Goal: Task Accomplishment & Management: Complete application form

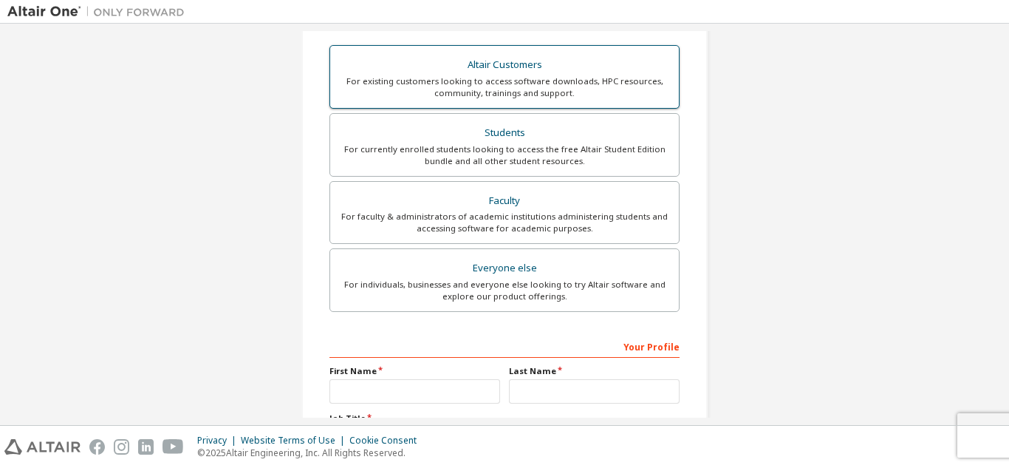
scroll to position [148, 0]
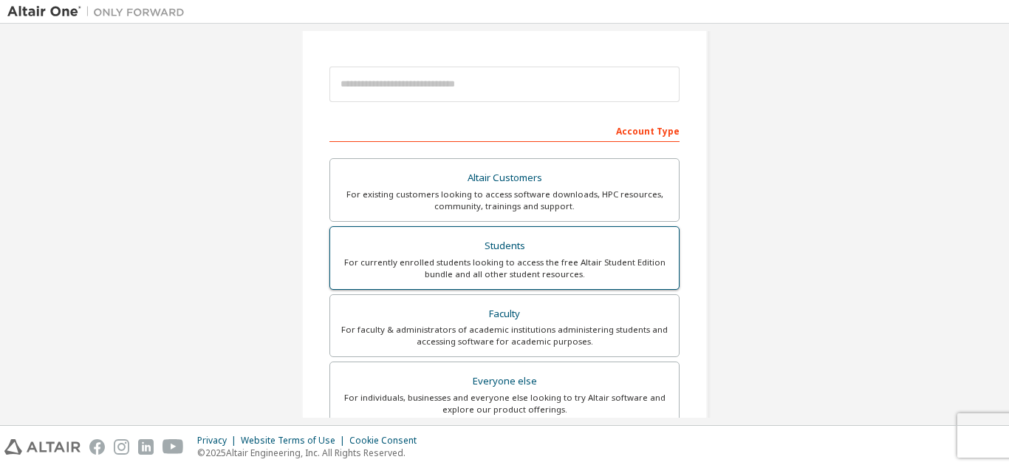
click at [554, 247] on div "Students" at bounding box center [504, 246] width 331 height 21
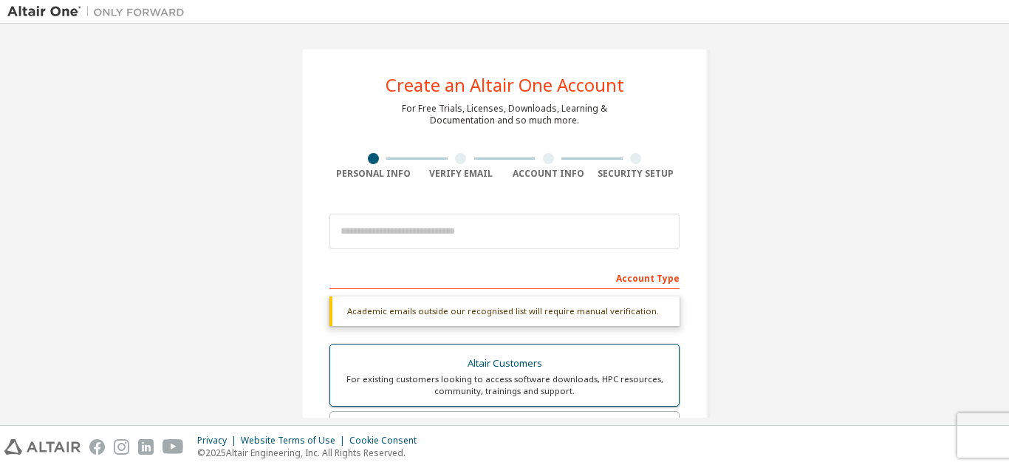
scroll to position [0, 0]
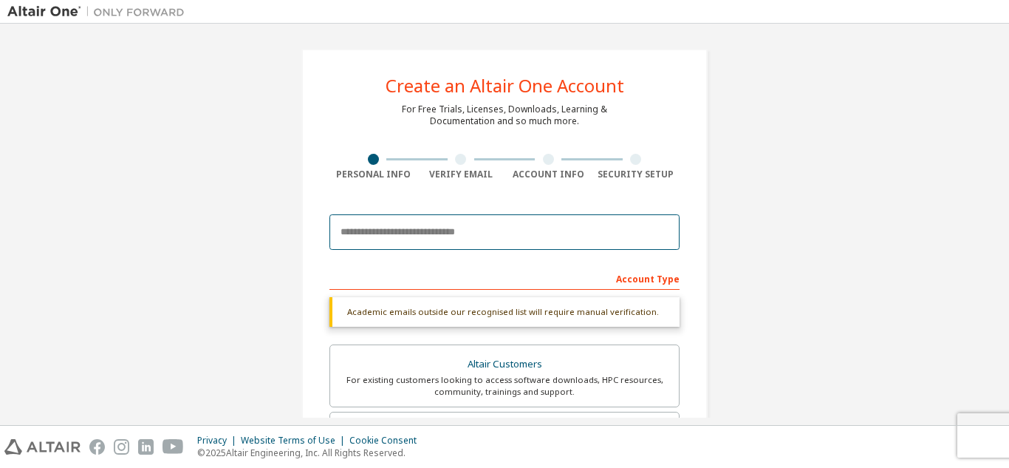
click at [499, 233] on input "email" at bounding box center [504, 231] width 350 height 35
type input "**********"
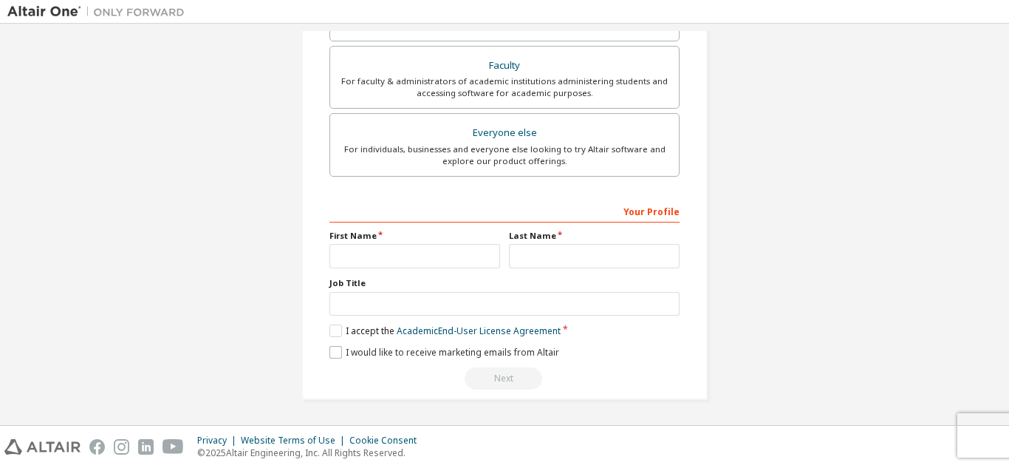
scroll to position [396, 0]
click at [421, 352] on label "I would like to receive marketing emails from Altair" at bounding box center [444, 352] width 230 height 13
click at [359, 326] on label "I accept the Academic End-User License Agreement" at bounding box center [444, 330] width 231 height 13
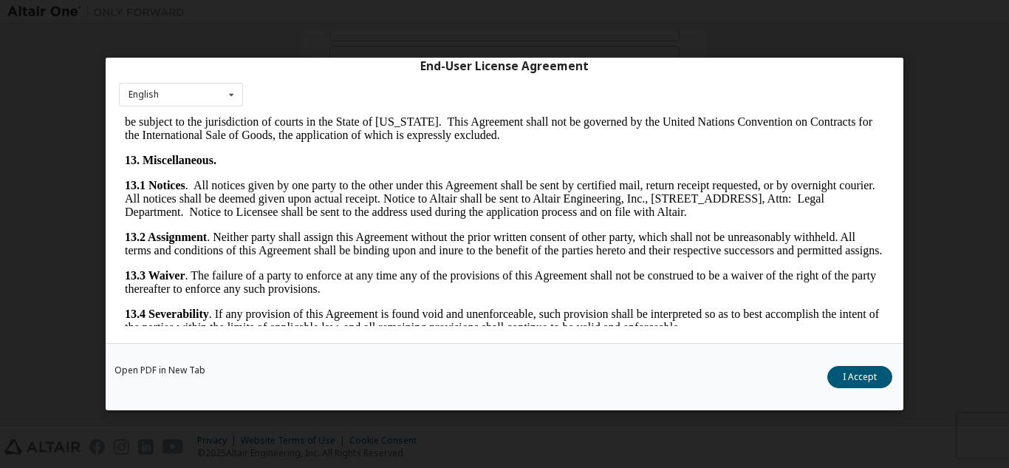
scroll to position [2453, 0]
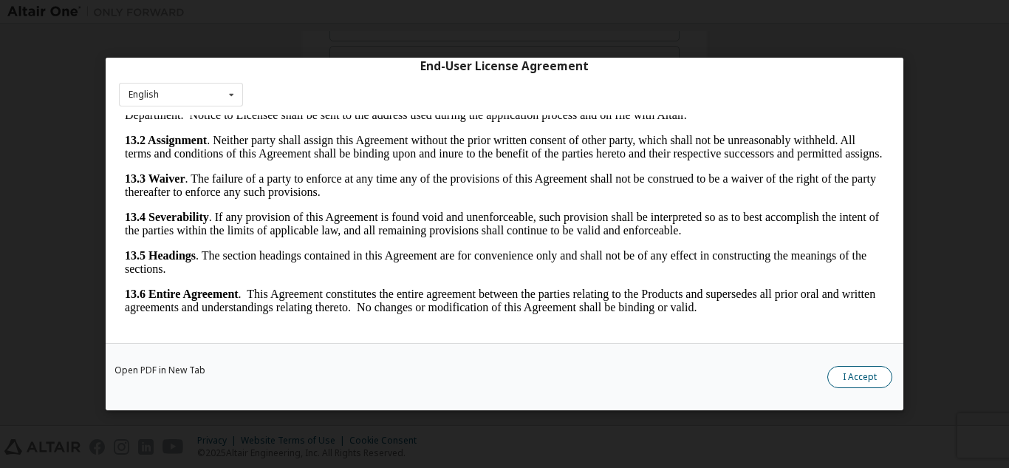
click at [860, 380] on button "I Accept" at bounding box center [859, 377] width 65 height 22
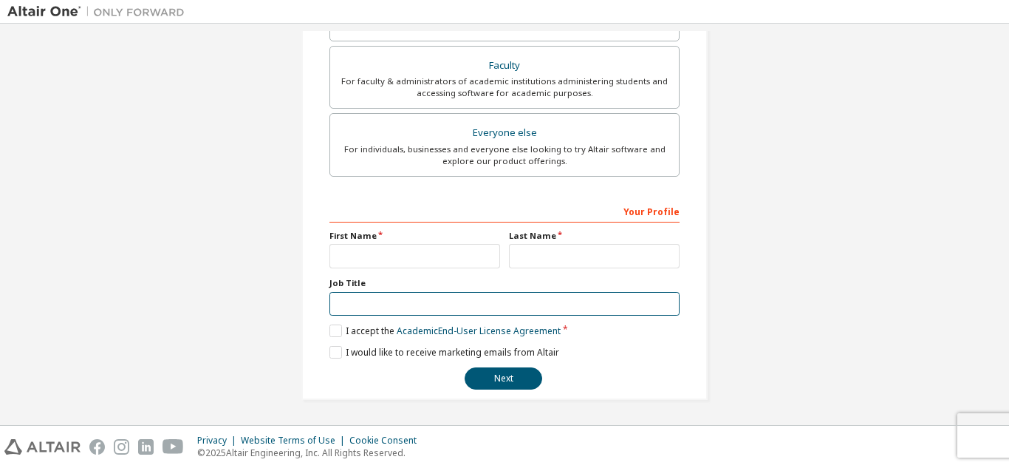
click at [467, 306] on input "text" at bounding box center [504, 304] width 350 height 24
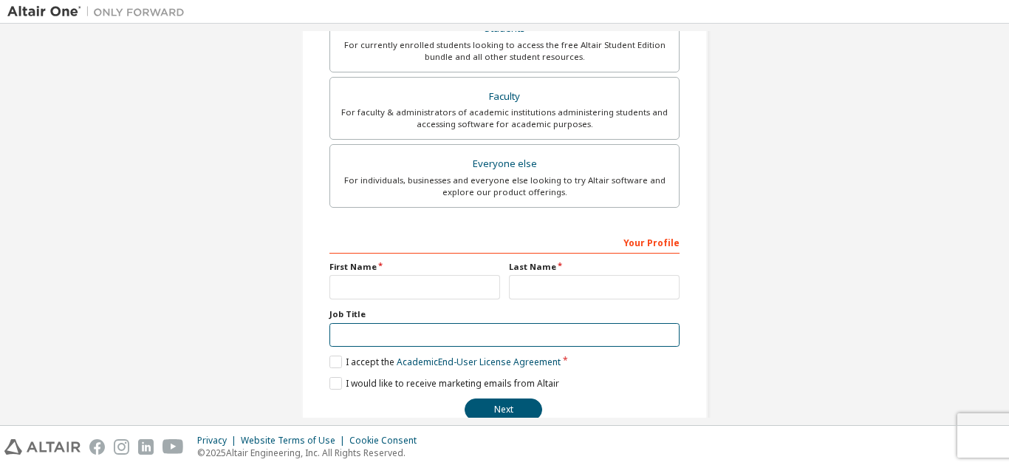
scroll to position [396, 0]
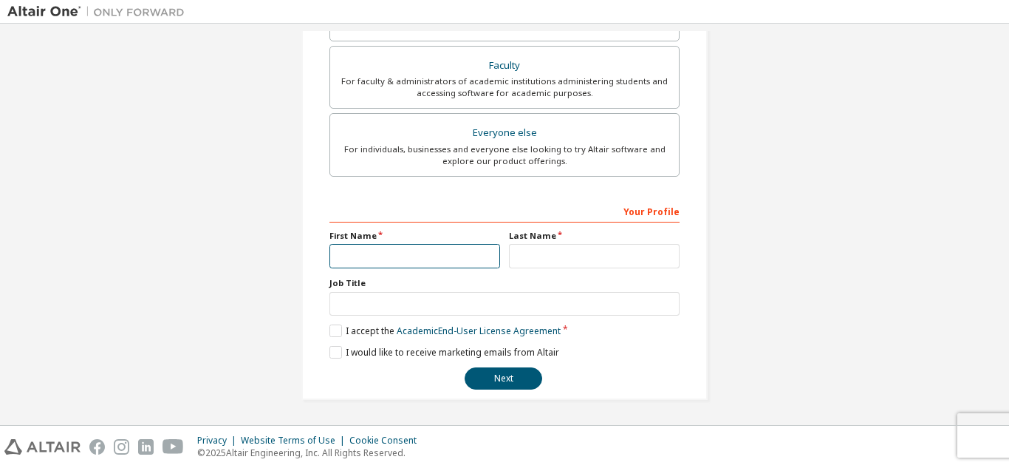
click at [471, 261] on input "text" at bounding box center [414, 256] width 171 height 24
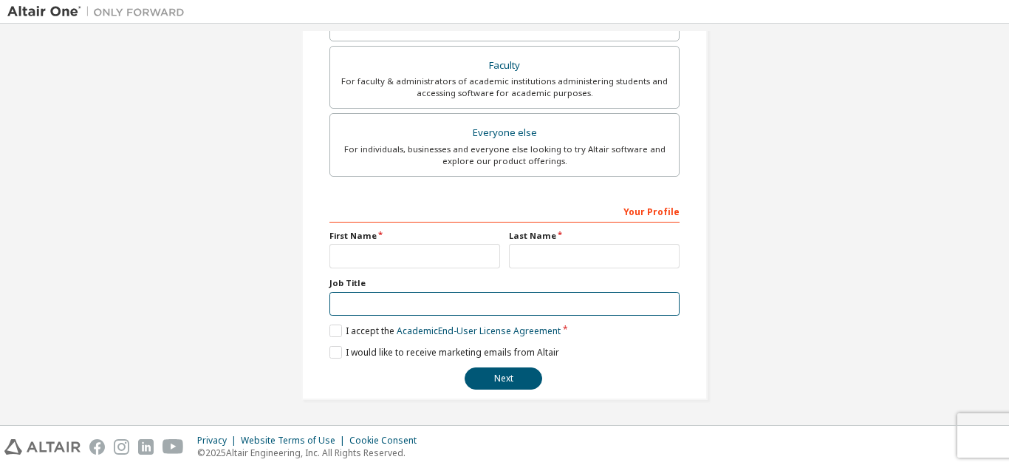
click at [456, 314] on input "text" at bounding box center [504, 304] width 350 height 24
type input "*******"
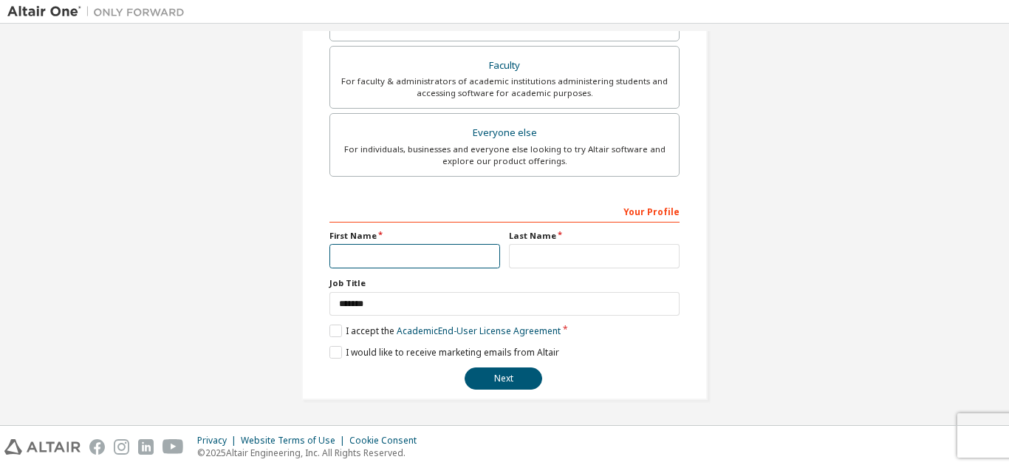
click at [467, 253] on input "text" at bounding box center [414, 256] width 171 height 24
type input "********"
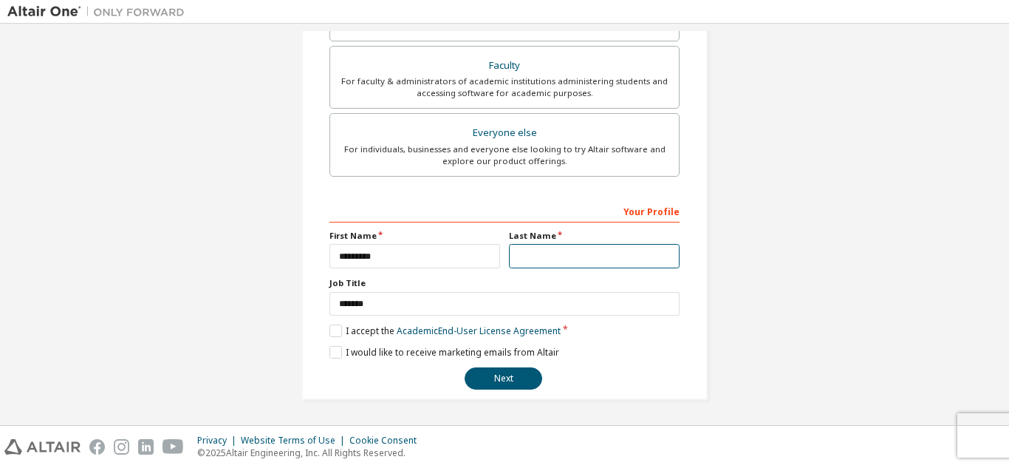
click at [569, 248] on input "text" at bounding box center [594, 256] width 171 height 24
type input "********"
click at [516, 385] on button "Next" at bounding box center [504, 378] width 78 height 22
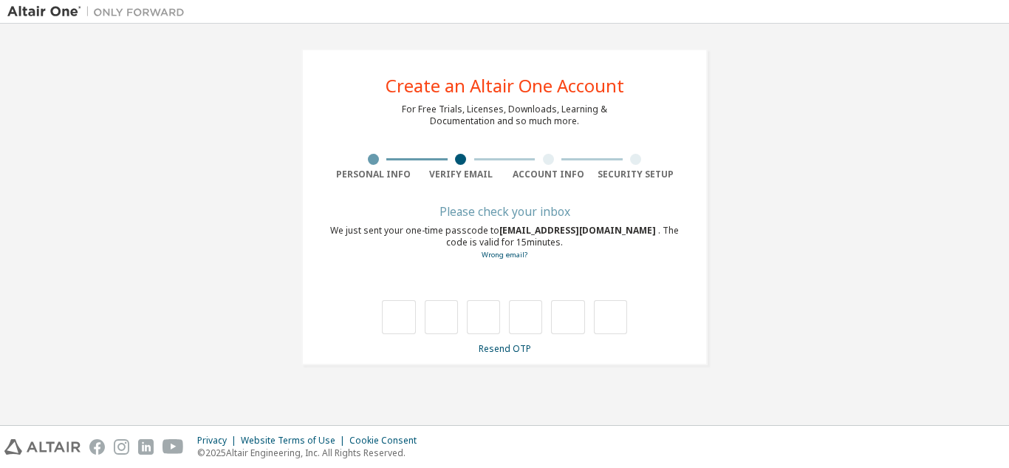
scroll to position [0, 0]
type input "*"
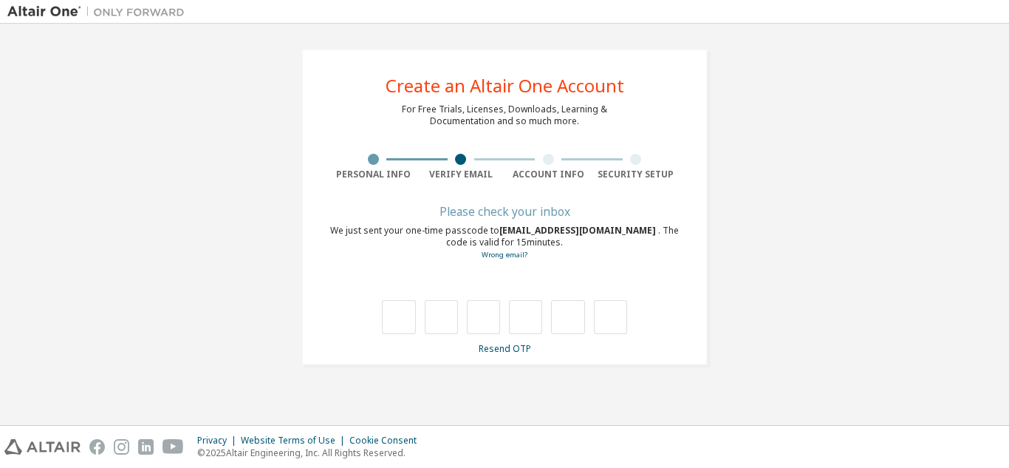
type input "*"
